Goal: Transaction & Acquisition: Book appointment/travel/reservation

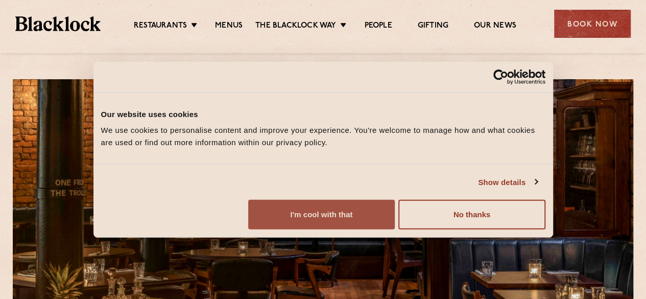
click at [395, 225] on button "I'm cool with that" at bounding box center [321, 215] width 147 height 30
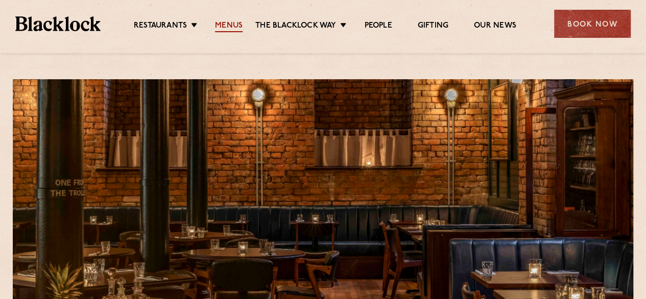
click at [231, 22] on link "Menus" at bounding box center [229, 26] width 28 height 11
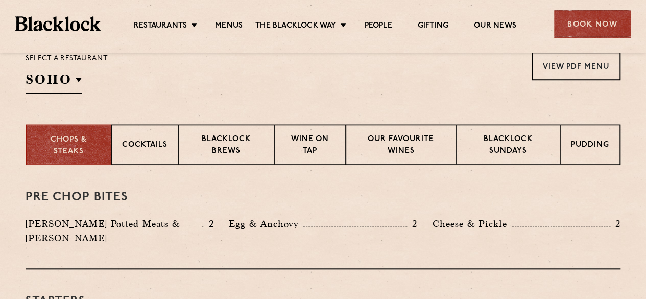
scroll to position [350, 0]
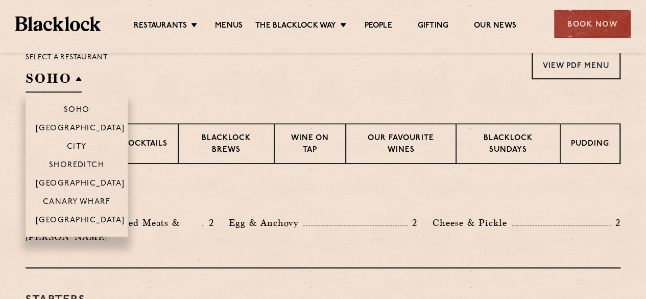
click at [67, 83] on h2 "SOHO" at bounding box center [54, 80] width 56 height 23
click at [64, 219] on p "[GEOGRAPHIC_DATA]" at bounding box center [80, 221] width 89 height 10
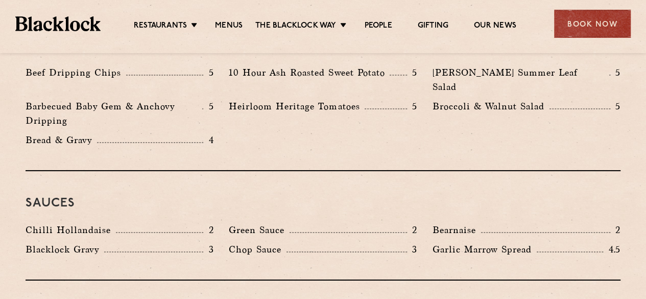
scroll to position [1626, 0]
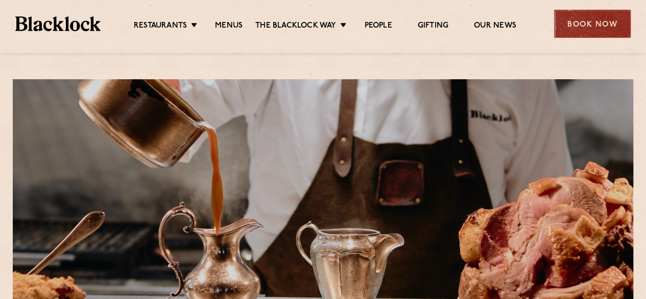
click at [607, 13] on div "Book Now" at bounding box center [592, 24] width 77 height 28
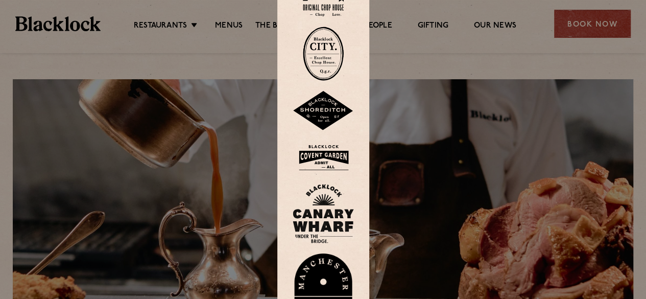
click at [463, 106] on div at bounding box center [323, 149] width 646 height 299
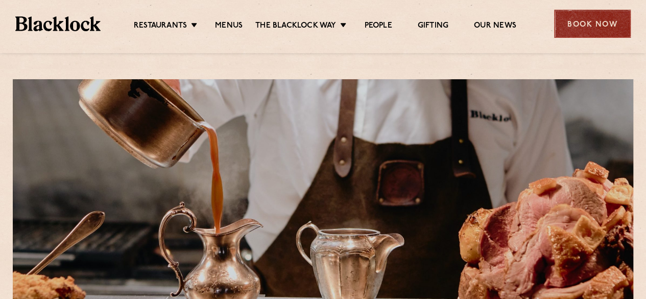
click at [596, 17] on div "Book Now" at bounding box center [592, 24] width 77 height 28
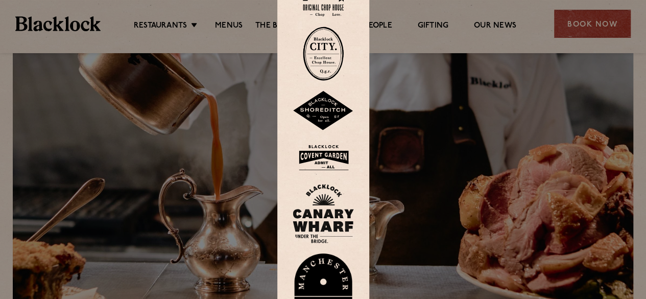
scroll to position [34, 0]
click at [325, 270] on img at bounding box center [323, 288] width 61 height 70
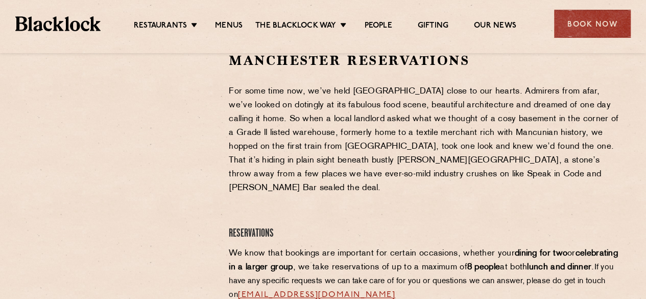
scroll to position [351, 0]
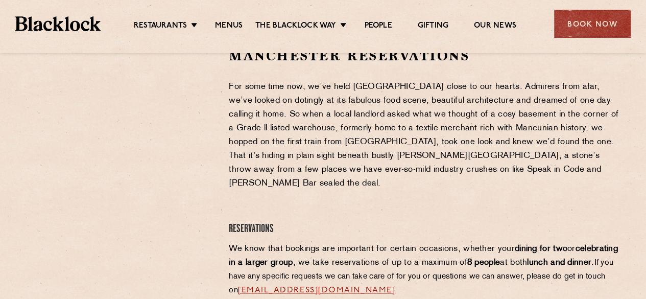
click at [195, 101] on div at bounding box center [120, 124] width 188 height 154
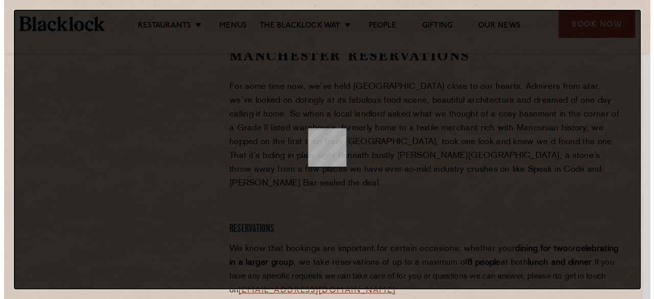
scroll to position [0, 0]
